Goal: Find specific page/section: Find specific page/section

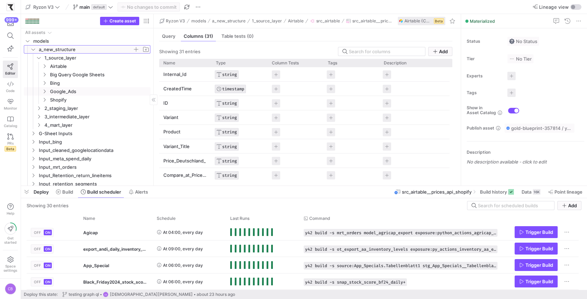
click at [35, 47] on icon "Press SPACE to select this row." at bounding box center [33, 49] width 5 height 4
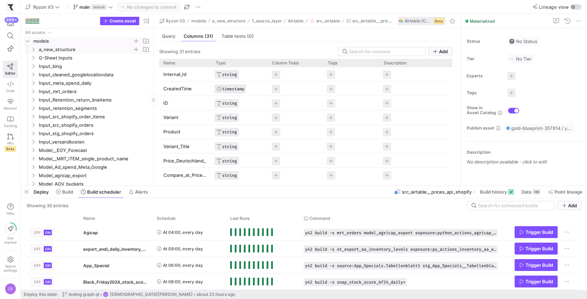
click at [29, 41] on icon "Press SPACE to select this row." at bounding box center [27, 41] width 5 height 4
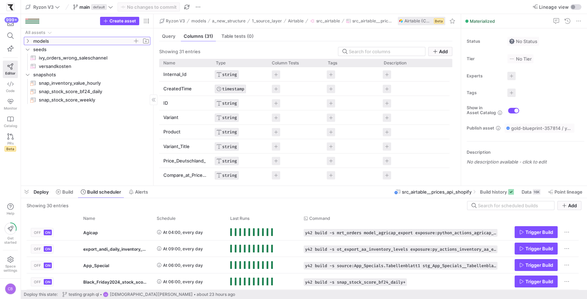
click at [29, 41] on icon at bounding box center [27, 41] width 5 height 4
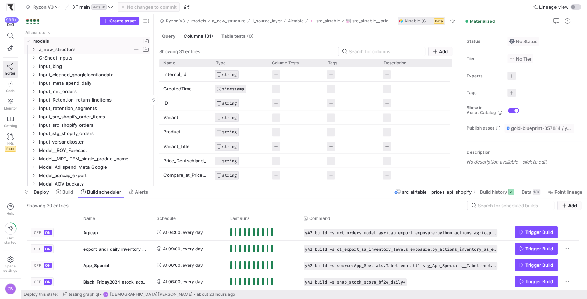
click at [41, 49] on span "a_new_structure" at bounding box center [86, 49] width 94 height 8
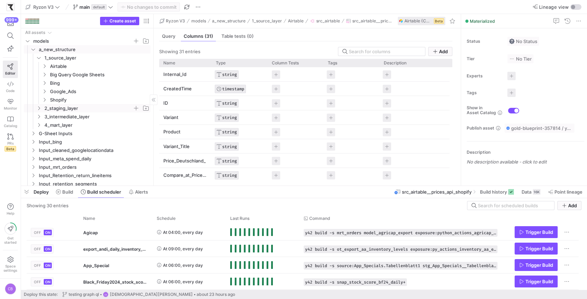
click at [48, 108] on span "2_staging_layer" at bounding box center [88, 108] width 88 height 8
click at [59, 124] on span "Shopify STG" at bounding box center [91, 125] width 83 height 8
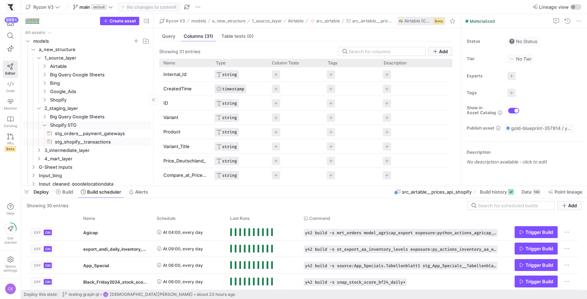
click at [80, 141] on span "stg_shopify__transactions​​​​​​​​​​" at bounding box center [98, 142] width 87 height 8
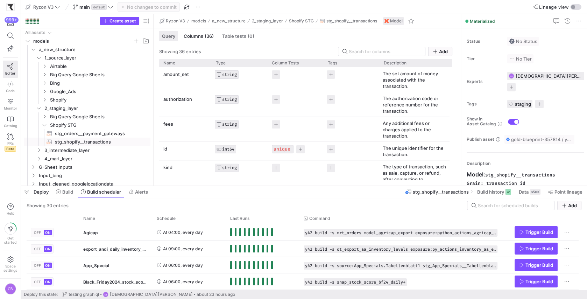
click at [173, 34] on span "Query" at bounding box center [168, 36] width 13 height 5
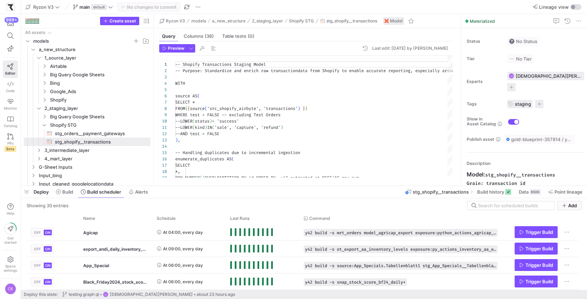
scroll to position [63, 0]
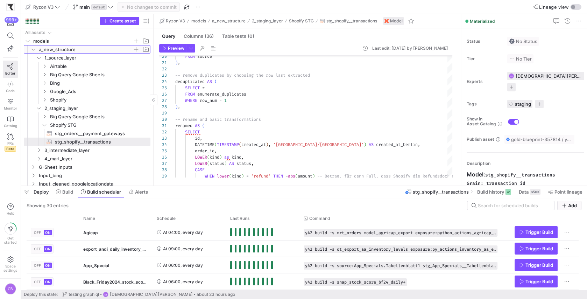
click at [33, 50] on icon "Press SPACE to select this row." at bounding box center [33, 49] width 5 height 4
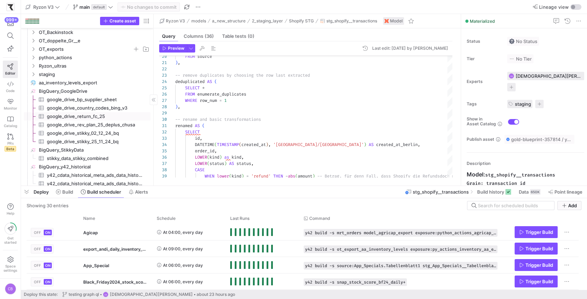
scroll to position [433, 0]
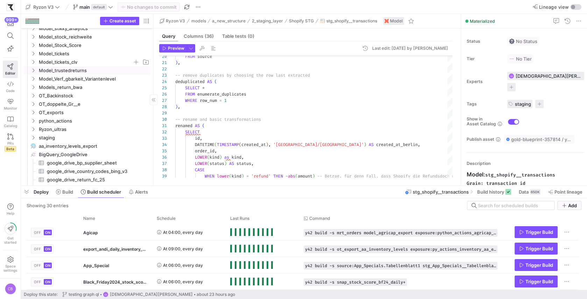
click at [34, 65] on span "Model_tickets_clv" at bounding box center [90, 62] width 120 height 8
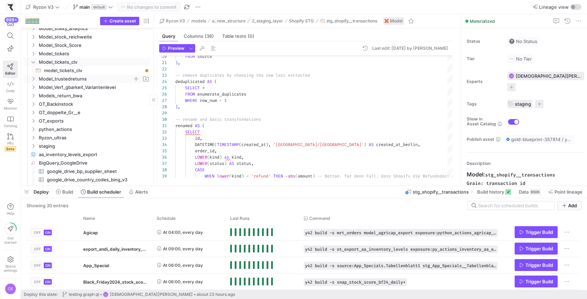
click at [34, 81] on span "Model_trustedreturns" at bounding box center [90, 79] width 120 height 8
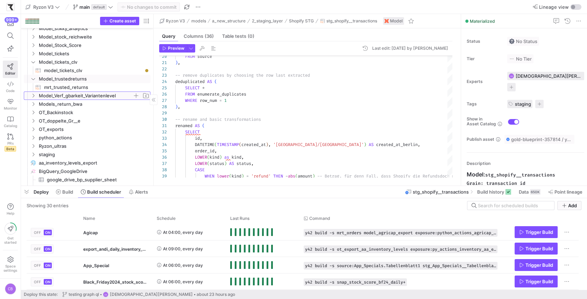
click at [34, 97] on icon "Press SPACE to select this row." at bounding box center [33, 95] width 5 height 4
click at [33, 115] on span "Models_return_bwa" at bounding box center [90, 112] width 120 height 8
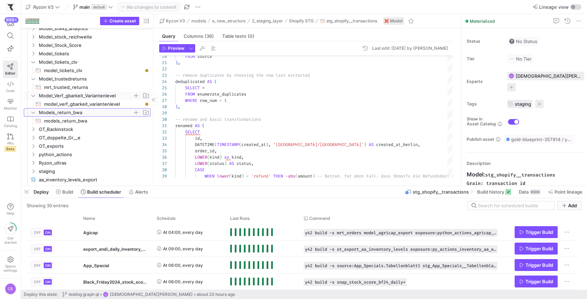
click at [32, 113] on icon at bounding box center [33, 112] width 5 height 4
click at [31, 96] on icon "Press SPACE to select this row." at bounding box center [33, 95] width 5 height 4
click at [31, 80] on icon "Press SPACE to select this row." at bounding box center [33, 79] width 5 height 4
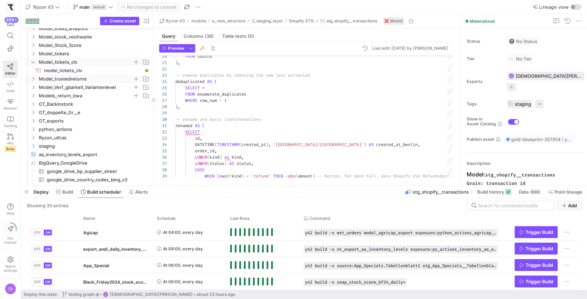
click at [34, 63] on icon "Press SPACE to select this row." at bounding box center [33, 62] width 5 height 4
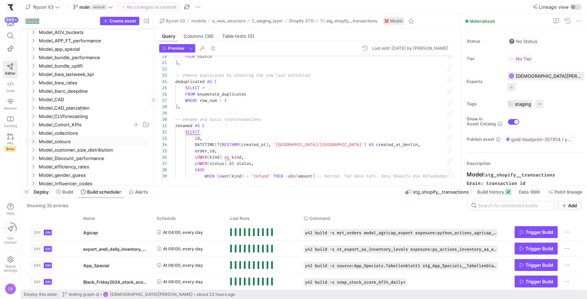
scroll to position [141, 0]
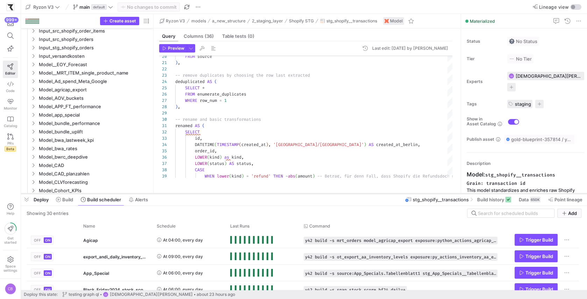
drag, startPoint x: 157, startPoint y: 185, endPoint x: 163, endPoint y: 194, distance: 9.8
click at [163, 194] on div at bounding box center [304, 193] width 566 height 3
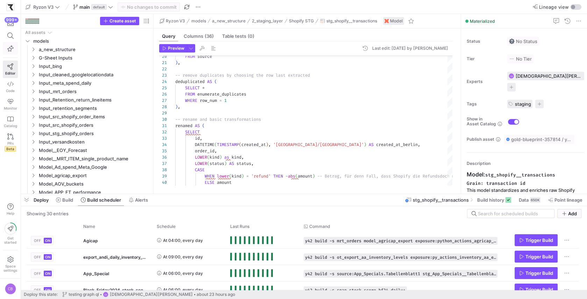
click at [8, 49] on icon "button" at bounding box center [10, 48] width 6 height 6
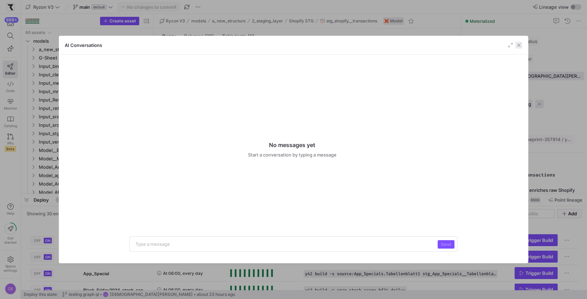
click at [521, 45] on span "button" at bounding box center [518, 45] width 7 height 7
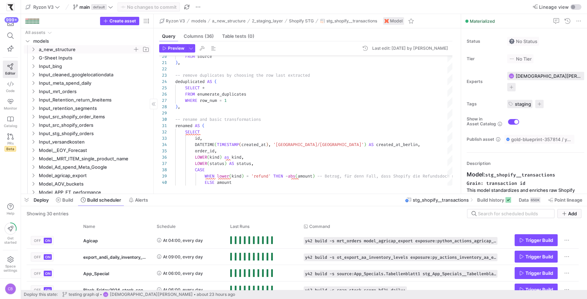
click at [32, 49] on icon "Press SPACE to select this row." at bounding box center [33, 49] width 5 height 4
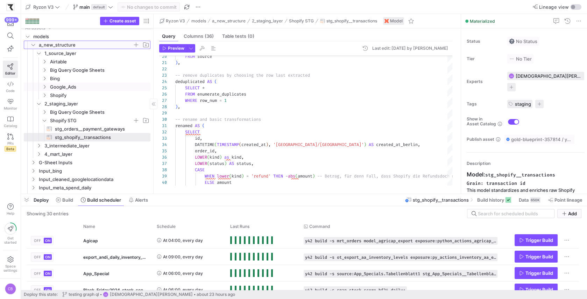
scroll to position [0, 0]
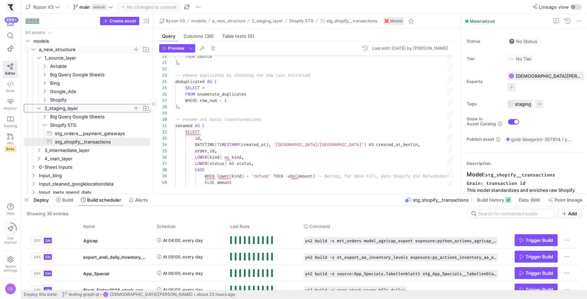
click at [39, 108] on icon "Press SPACE to select this row." at bounding box center [38, 108] width 5 height 4
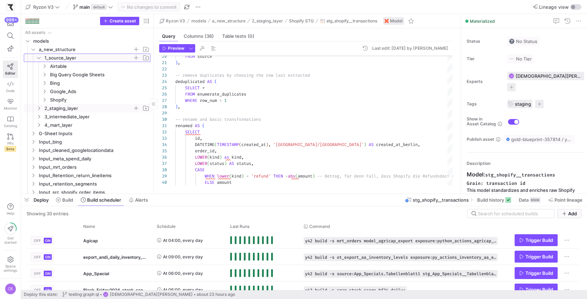
click at [41, 56] on icon "Press SPACE to select this row." at bounding box center [38, 58] width 5 height 4
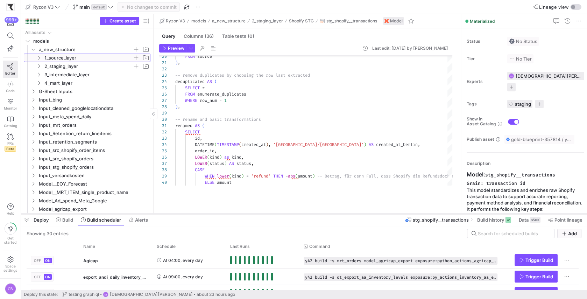
drag, startPoint x: 391, startPoint y: 194, endPoint x: 397, endPoint y: 215, distance: 21.9
click at [397, 215] on div at bounding box center [304, 213] width 566 height 3
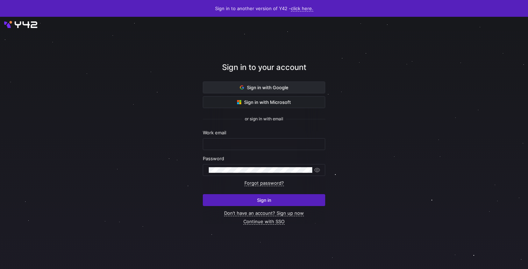
click at [277, 88] on span "Sign in with Google" at bounding box center [264, 88] width 49 height 6
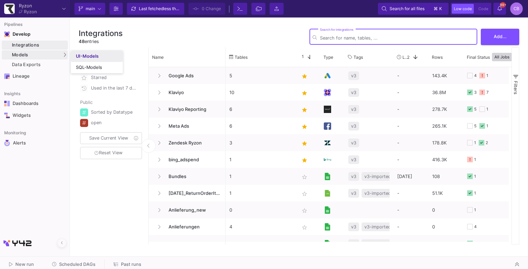
click at [90, 54] on div "UI-Models" at bounding box center [87, 57] width 23 height 6
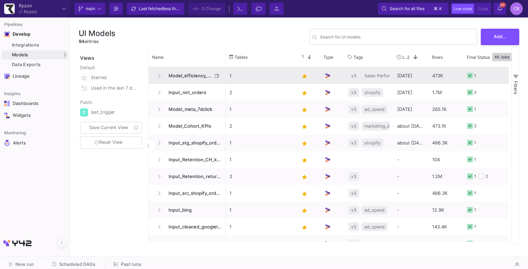
click at [200, 78] on span "Model_efficiency_rates" at bounding box center [188, 76] width 48 height 16
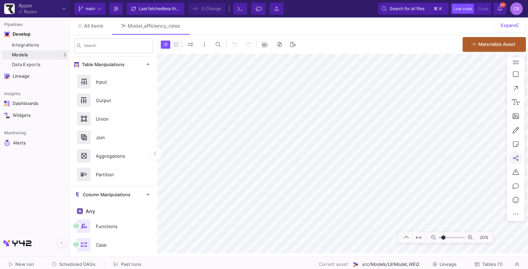
type input "-6"
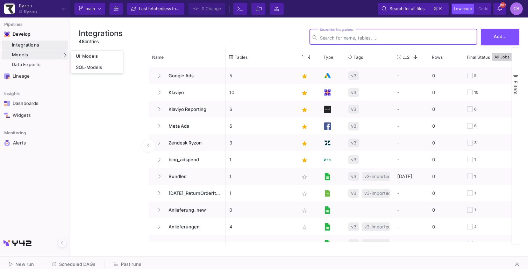
click at [32, 57] on div "Models" at bounding box center [35, 54] width 66 height 9
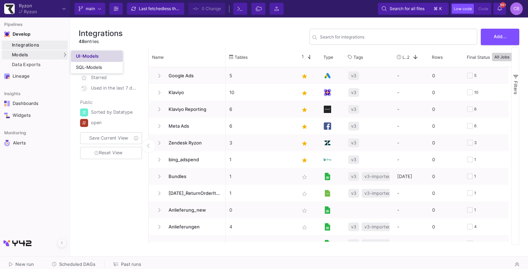
click at [104, 53] on link "UI-Models" at bounding box center [97, 56] width 52 height 11
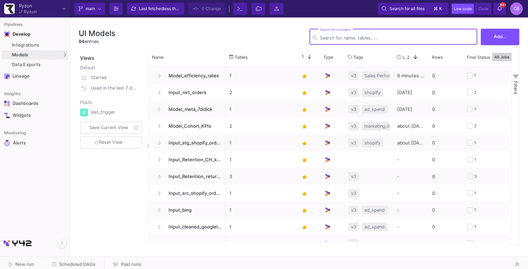
click at [451, 36] on input "Search for UI models" at bounding box center [397, 37] width 154 height 5
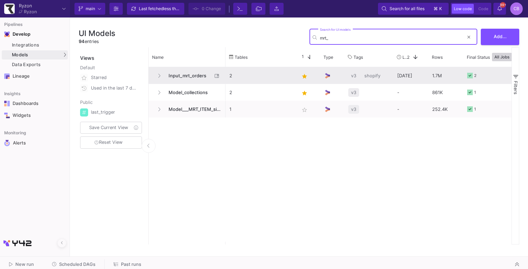
type input "mrt_"
click at [197, 78] on span "Input_mrt_orders" at bounding box center [188, 76] width 48 height 16
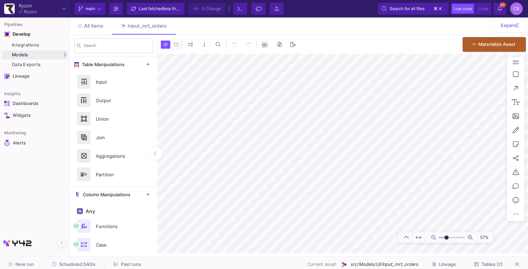
type input "-33"
